Goal: Task Accomplishment & Management: Manage account settings

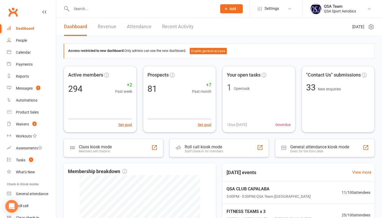
click at [92, 6] on input "text" at bounding box center [142, 8] width 144 height 7
paste input "[EMAIL_ADDRESS][DOMAIN_NAME]"
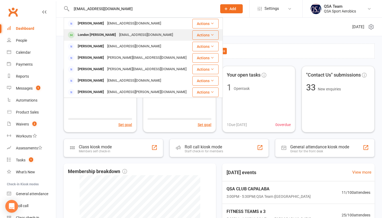
type input "[EMAIL_ADDRESS][DOMAIN_NAME]"
click at [101, 35] on div "London [PERSON_NAME]" at bounding box center [96, 35] width 41 height 8
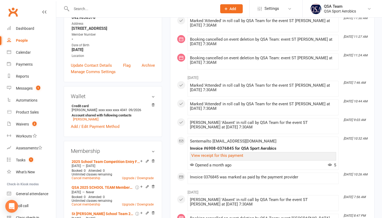
scroll to position [8, 0]
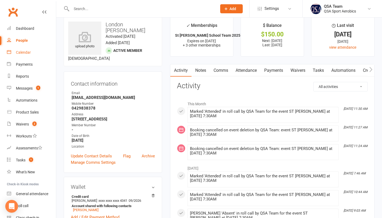
click at [22, 52] on div "Calendar" at bounding box center [23, 52] width 15 height 4
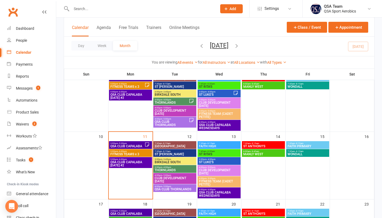
scroll to position [115, 0]
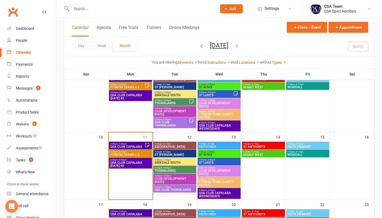
click at [170, 153] on span "ST [PERSON_NAME]" at bounding box center [174, 154] width 41 height 3
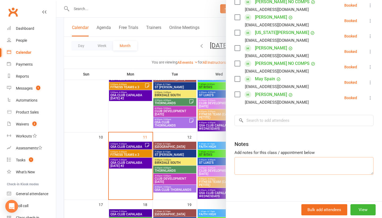
scroll to position [265, 0]
click at [263, 160] on textarea at bounding box center [304, 166] width 139 height 18
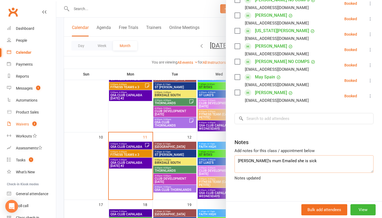
type textarea "[PERSON_NAME]'s mum Emailed she is sick"
click at [25, 121] on link "Waivers 2" at bounding box center [31, 124] width 49 height 12
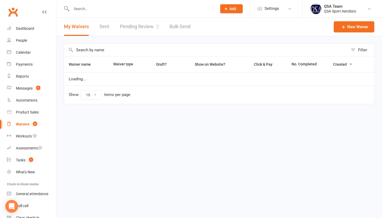
click at [141, 27] on link "Pending Review 2" at bounding box center [139, 27] width 39 height 18
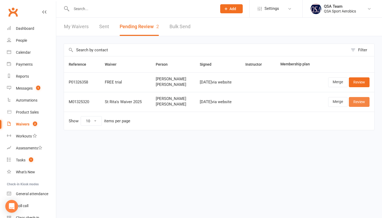
click at [359, 102] on link "Review" at bounding box center [359, 102] width 21 height 10
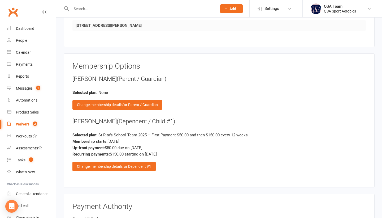
scroll to position [543, 0]
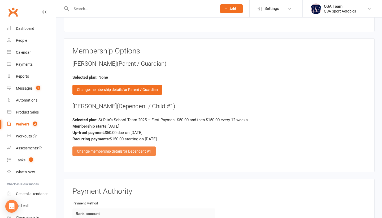
click at [102, 149] on div "Change membership details for Dependent #1" at bounding box center [113, 151] width 83 height 10
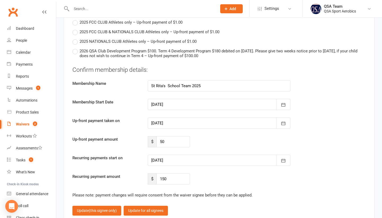
scroll to position [1255, 0]
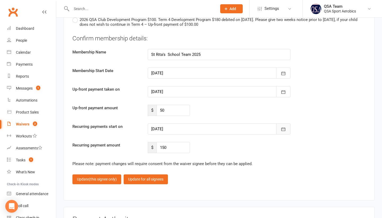
click at [290, 133] on button "button" at bounding box center [283, 128] width 14 height 11
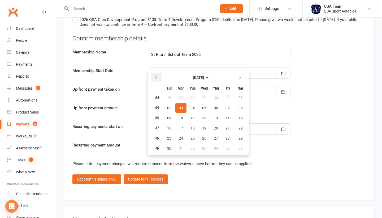
click at [160, 76] on button "button" at bounding box center [156, 78] width 11 height 10
click at [183, 98] on span "29" at bounding box center [181, 98] width 4 height 4
type input "[DATE]"
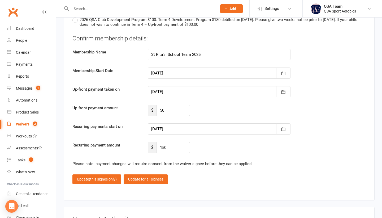
click at [219, 157] on fieldset "Confirm membership details: Membership Name St Rita's School Team 2025 Membersh…" at bounding box center [219, 109] width 294 height 150
click at [83, 179] on button "Update (this signee only)" at bounding box center [96, 179] width 49 height 10
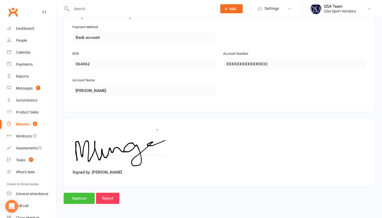
scroll to position [719, 0]
click at [70, 201] on input "Approve" at bounding box center [79, 198] width 31 height 11
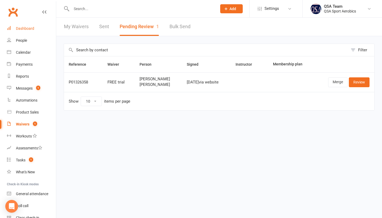
click at [28, 28] on div "Dashboard" at bounding box center [25, 28] width 18 height 4
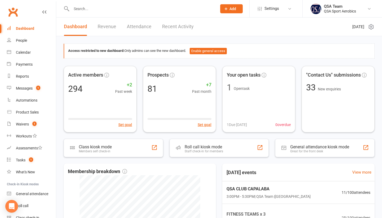
click at [175, 29] on link "Recent Activity" at bounding box center [178, 27] width 32 height 18
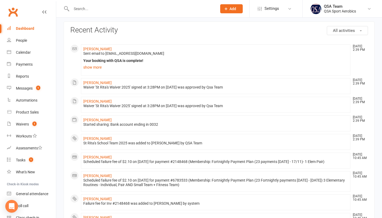
scroll to position [24, 0]
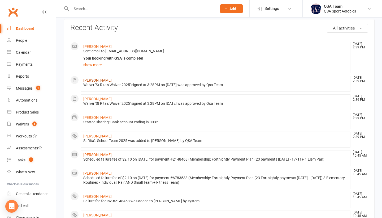
click at [99, 80] on link "[PERSON_NAME]" at bounding box center [97, 80] width 28 height 4
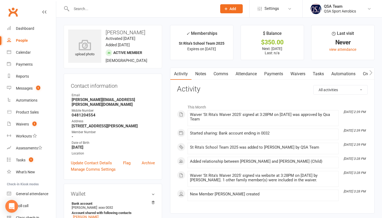
drag, startPoint x: 105, startPoint y: 31, endPoint x: 148, endPoint y: 32, distance: 43.3
click at [148, 32] on h3 "[PERSON_NAME]" at bounding box center [112, 32] width 89 height 6
copy h3 "[PERSON_NAME]"
drag, startPoint x: 68, startPoint y: 100, endPoint x: 133, endPoint y: 100, distance: 65.0
click at [133, 100] on div "Contact information Owner Email [PERSON_NAME][EMAIL_ADDRESS][PERSON_NAME][DOMAI…" at bounding box center [113, 127] width 98 height 106
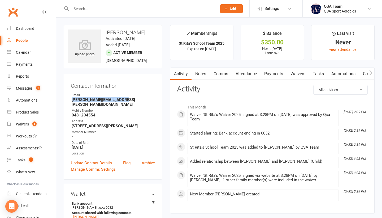
copy strong "[PERSON_NAME][EMAIL_ADDRESS][PERSON_NAME][DOMAIN_NAME]"
drag, startPoint x: 105, startPoint y: 31, endPoint x: 151, endPoint y: 31, distance: 45.4
click at [151, 31] on h3 "[PERSON_NAME]" at bounding box center [112, 32] width 89 height 6
copy h3 "[PERSON_NAME]"
click at [24, 54] on div "Calendar" at bounding box center [23, 52] width 15 height 4
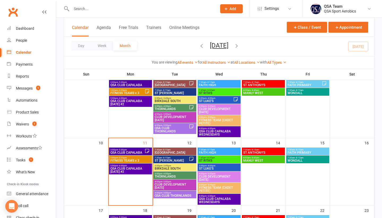
scroll to position [109, 0]
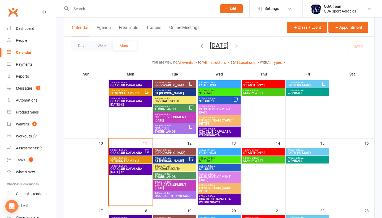
click at [206, 161] on span "ST RITA'S" at bounding box center [219, 160] width 41 height 3
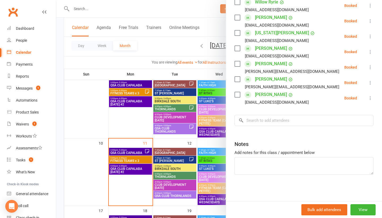
scroll to position [580, 0]
click at [250, 124] on input "search" at bounding box center [304, 120] width 139 height 11
paste input "[PERSON_NAME]"
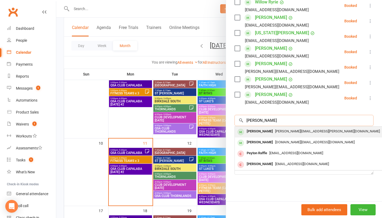
type input "[PERSON_NAME]"
click at [249, 134] on div "[PERSON_NAME] [PERSON_NAME][EMAIL_ADDRESS][PERSON_NAME][DOMAIN_NAME]" at bounding box center [314, 131] width 159 height 11
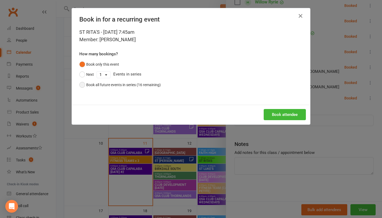
click at [134, 84] on div "Book all future events in series (16 remaining)" at bounding box center [123, 85] width 75 height 6
click at [281, 112] on button "Book attendee" at bounding box center [285, 114] width 42 height 11
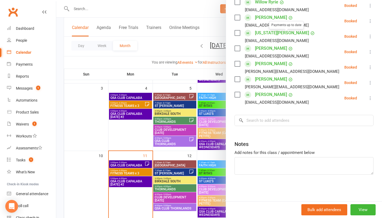
scroll to position [596, 0]
click at [270, 158] on textarea at bounding box center [304, 166] width 139 height 18
click at [255, 117] on input "search" at bounding box center [304, 120] width 139 height 11
click at [253, 165] on textarea at bounding box center [304, 166] width 139 height 18
click at [64, 144] on div at bounding box center [219, 109] width 326 height 218
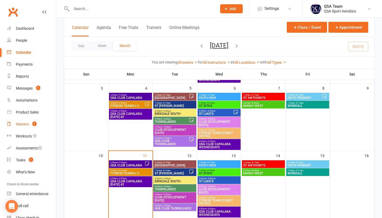
click at [26, 123] on div "Waivers" at bounding box center [22, 124] width 13 height 4
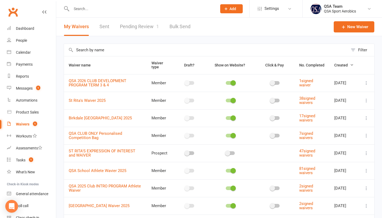
click at [133, 25] on link "Pending Review 1" at bounding box center [139, 27] width 39 height 18
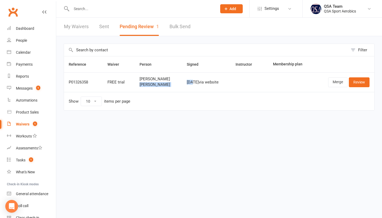
drag, startPoint x: 136, startPoint y: 86, endPoint x: 187, endPoint y: 85, distance: 51.0
click at [187, 86] on tr "P01326358 FREE trial [PERSON_NAME] [PERSON_NAME] [DATE] via website Merge Review" at bounding box center [219, 82] width 310 height 20
click at [187, 84] on div "[DATE] via website" at bounding box center [206, 82] width 39 height 5
click at [167, 85] on span "[PERSON_NAME]" at bounding box center [159, 84] width 38 height 5
click at [362, 84] on link "Review" at bounding box center [359, 82] width 21 height 10
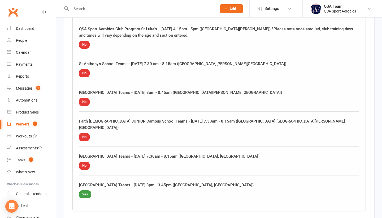
scroll to position [797, 0]
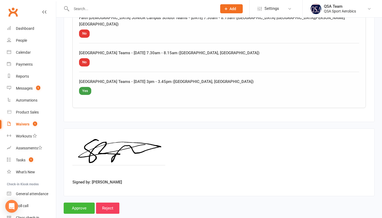
click at [78, 202] on input "Approve" at bounding box center [79, 207] width 31 height 11
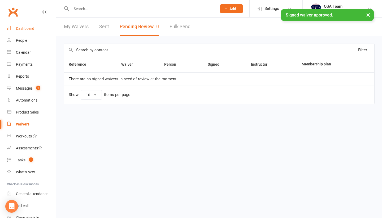
click at [28, 29] on div "Dashboard" at bounding box center [25, 28] width 18 height 4
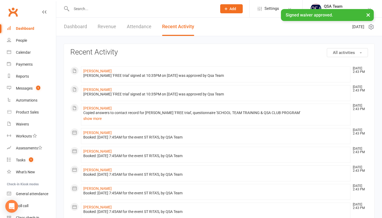
click at [169, 25] on link "Recent Activity" at bounding box center [178, 27] width 32 height 18
click at [90, 71] on link "[PERSON_NAME]" at bounding box center [97, 71] width 28 height 4
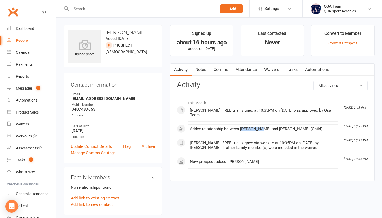
drag, startPoint x: 240, startPoint y: 122, endPoint x: 259, endPoint y: 122, distance: 18.6
click at [259, 127] on div "Added relationship between [PERSON_NAME] and [PERSON_NAME] (Child)" at bounding box center [263, 129] width 146 height 5
copy div "[PERSON_NAME]"
click at [128, 8] on input "text" at bounding box center [142, 8] width 144 height 7
paste input "[PERSON_NAME]"
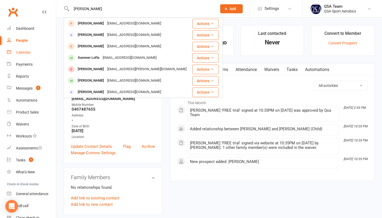
type input "[PERSON_NAME]"
click at [23, 52] on div "Calendar" at bounding box center [23, 52] width 15 height 4
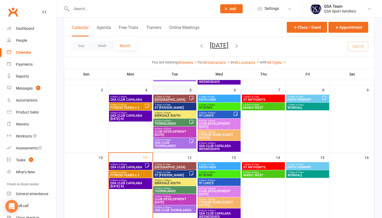
scroll to position [102, 0]
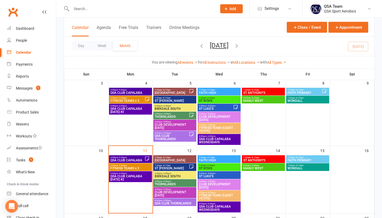
click at [162, 173] on span "- 3:45pm" at bounding box center [166, 173] width 9 height 2
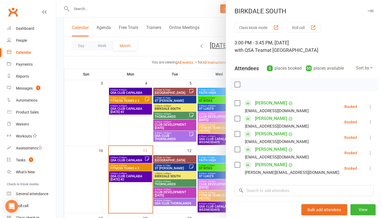
scroll to position [45, 0]
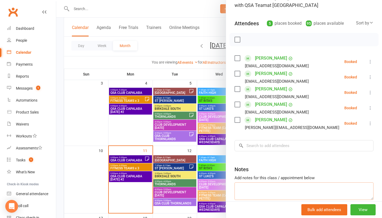
drag, startPoint x: 259, startPoint y: 187, endPoint x: 259, endPoint y: 179, distance: 7.7
click at [259, 187] on textarea at bounding box center [304, 191] width 139 height 18
paste textarea "[PERSON_NAME]"
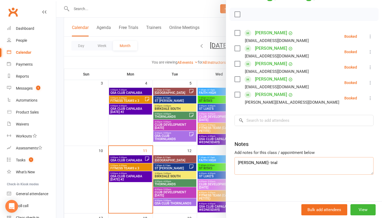
scroll to position [72, 0]
type textarea "[PERSON_NAME]- trial - follow up after class"
click at [72, 121] on div at bounding box center [219, 109] width 326 height 218
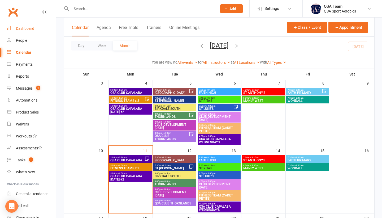
click at [26, 24] on link "Dashboard" at bounding box center [31, 29] width 49 height 12
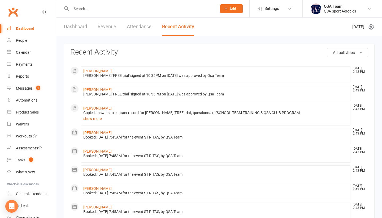
click at [90, 11] on input "text" at bounding box center [142, 8] width 144 height 7
paste input "[PERSON_NAME][EMAIL_ADDRESS][PERSON_NAME][DOMAIN_NAME]"
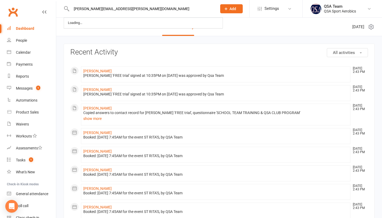
type input "[PERSON_NAME][EMAIL_ADDRESS][PERSON_NAME][DOMAIN_NAME]"
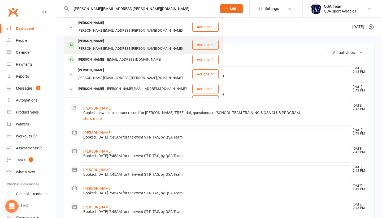
click at [106, 45] on div "[PERSON_NAME][EMAIL_ADDRESS][PERSON_NAME][DOMAIN_NAME]" at bounding box center [130, 49] width 108 height 8
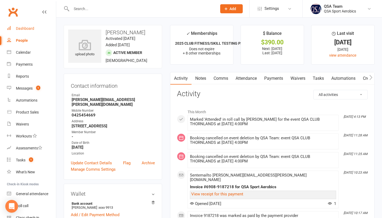
click at [24, 31] on link "Dashboard" at bounding box center [31, 29] width 49 height 12
